Goal: Transaction & Acquisition: Purchase product/service

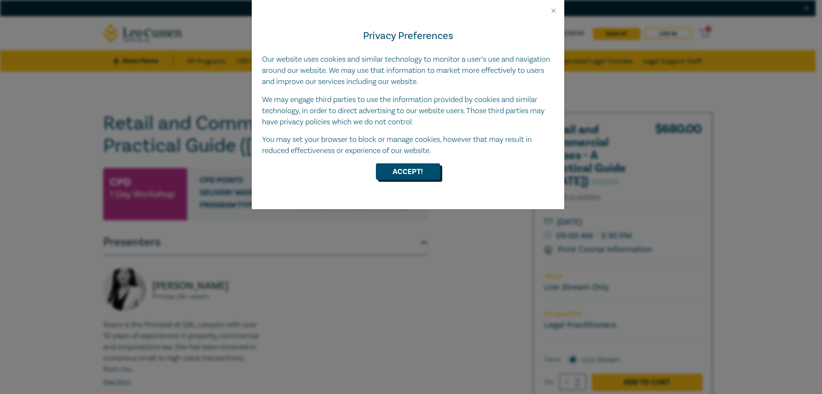
click at [395, 163] on button "Accept!" at bounding box center [408, 171] width 64 height 16
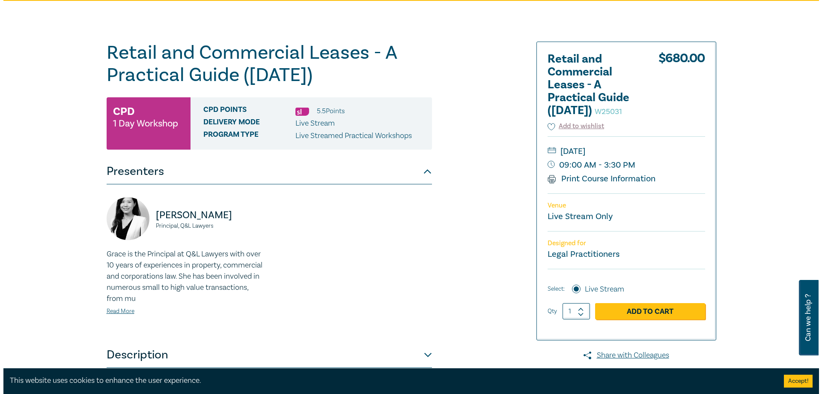
scroll to position [86, 0]
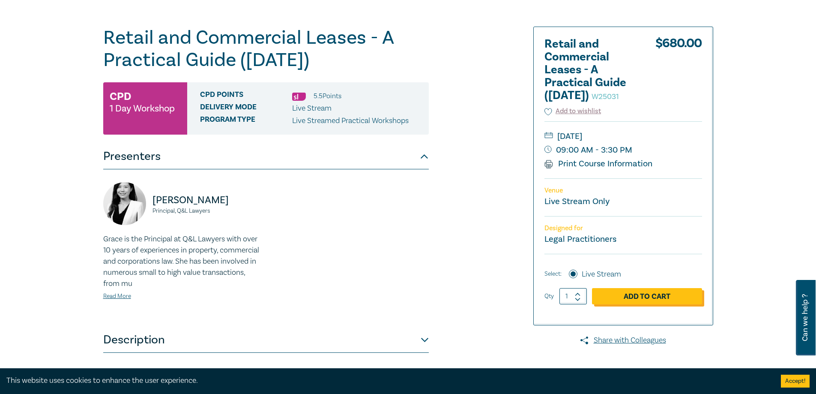
click at [663, 304] on link "Add to Cart" at bounding box center [647, 296] width 110 height 16
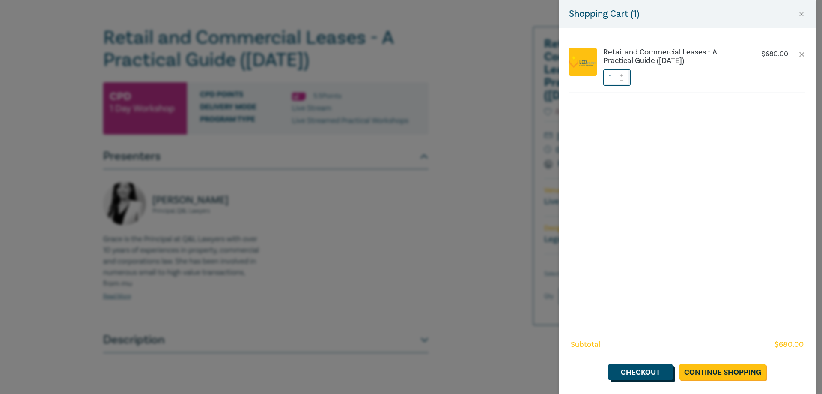
drag, startPoint x: 635, startPoint y: 378, endPoint x: 667, endPoint y: 342, distance: 47.3
click at [635, 378] on link "Checkout" at bounding box center [641, 372] width 64 height 16
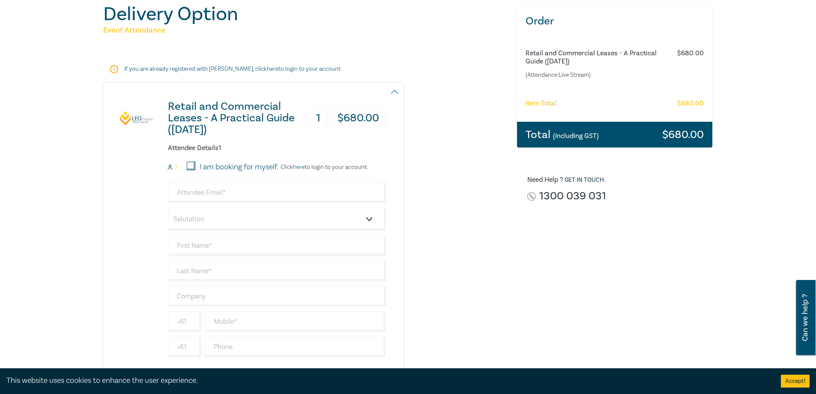
scroll to position [129, 0]
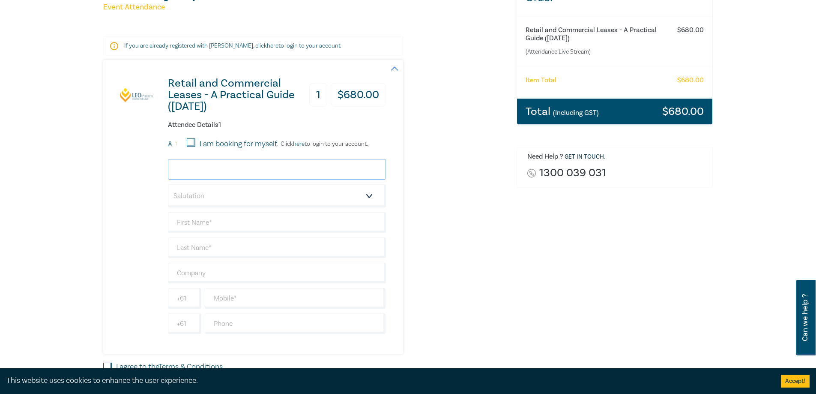
click at [206, 170] on input "email" at bounding box center [277, 169] width 218 height 21
type input "[EMAIL_ADDRESS][DOMAIN_NAME]"
type input "[PERSON_NAME]"
type input "Scerri"
type input "RLW Lawyers Pty Ltd"
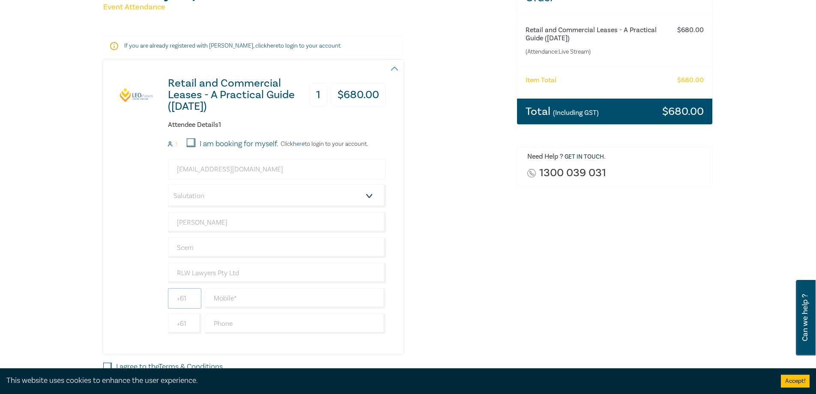
type input "0400402334"
type input "[GEOGRAPHIC_DATA]"
drag, startPoint x: 221, startPoint y: 171, endPoint x: 260, endPoint y: 176, distance: 38.5
click at [221, 171] on input "[EMAIL_ADDRESS][DOMAIN_NAME]" at bounding box center [277, 169] width 218 height 21
type input "[EMAIL_ADDRESS][DOMAIN_NAME]"
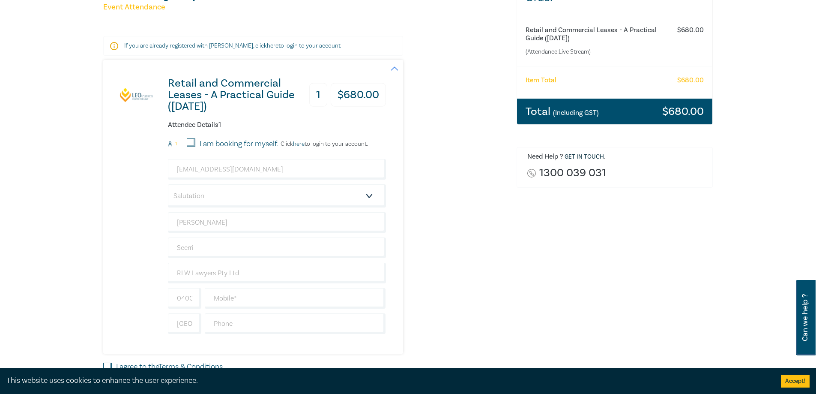
click at [431, 260] on div "Retail and Commercial Leases - A Practical Guide ([DATE]) 1 $ 680.00 Attendee D…" at bounding box center [304, 206] width 403 height 293
drag, startPoint x: 229, startPoint y: 304, endPoint x: 236, endPoint y: 304, distance: 6.9
click at [230, 304] on input "text" at bounding box center [295, 298] width 181 height 21
type input "0400402334"
click at [288, 325] on input "text" at bounding box center [295, 323] width 181 height 21
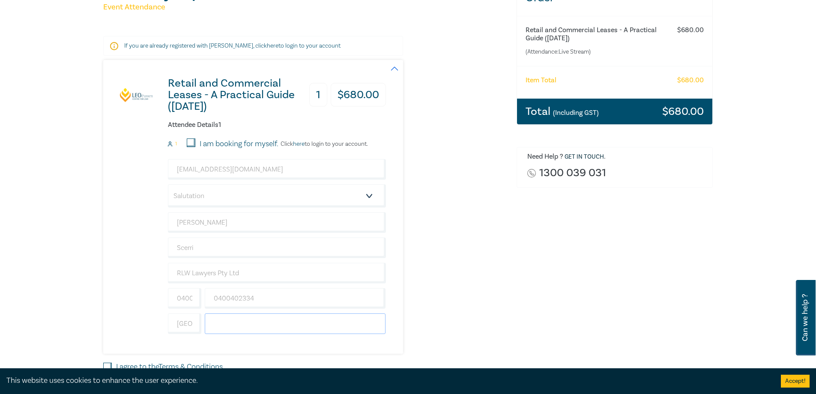
click at [256, 322] on input "text" at bounding box center [295, 323] width 181 height 21
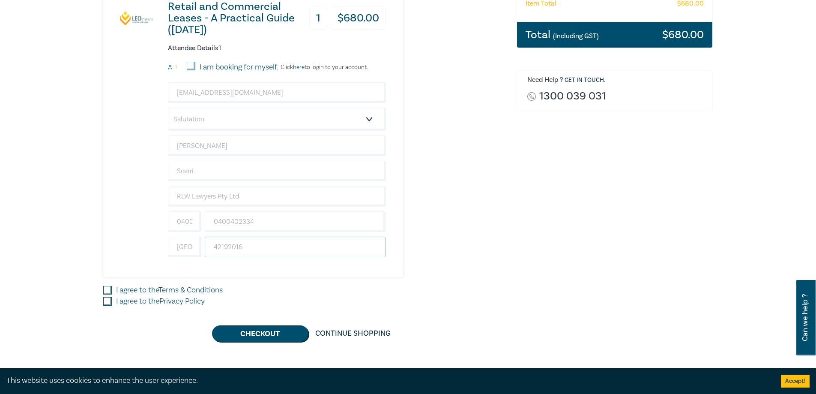
scroll to position [214, 0]
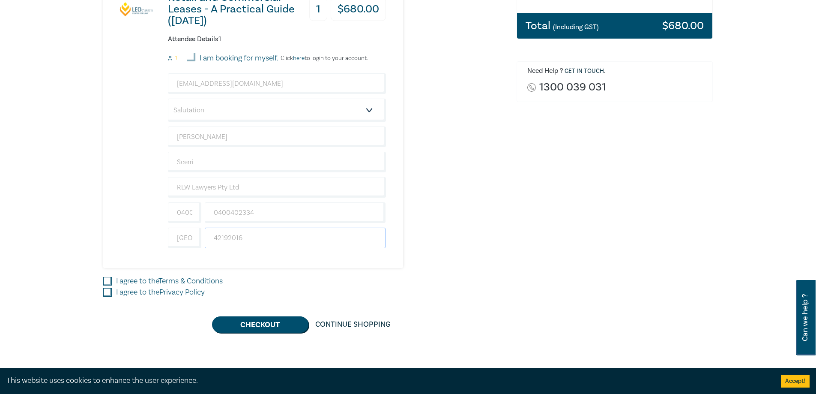
type input "42192016"
click at [108, 280] on input "I agree to the Terms & Conditions" at bounding box center [107, 281] width 9 height 9
checkbox input "true"
click at [103, 290] on input "I agree to the Privacy Policy" at bounding box center [107, 292] width 9 height 9
checkbox input "true"
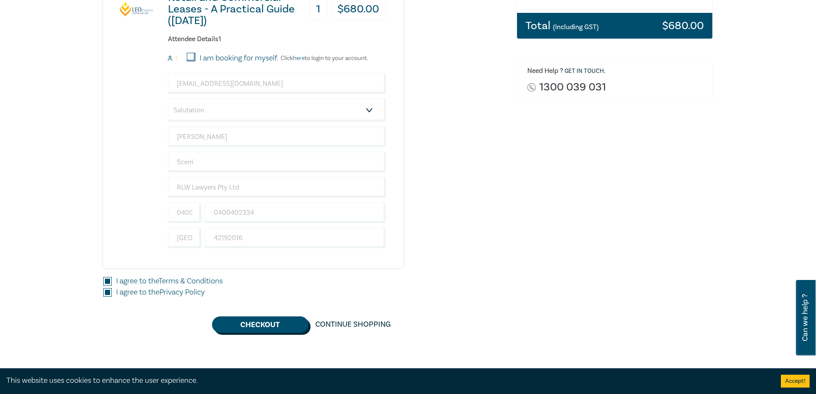
click at [285, 329] on button "Checkout" at bounding box center [260, 324] width 96 height 16
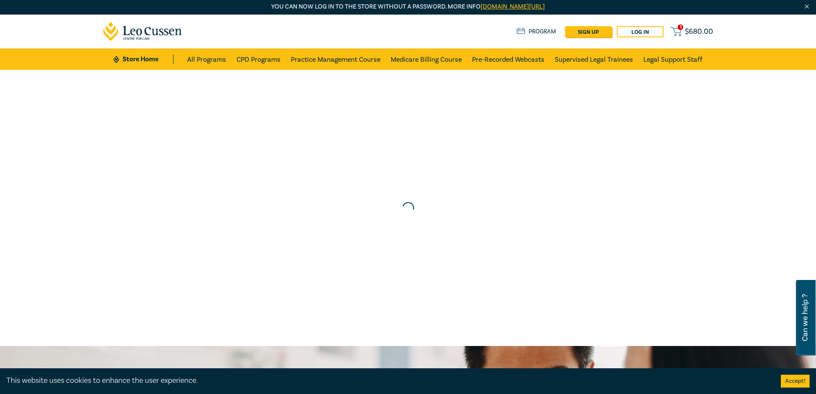
scroll to position [0, 0]
